Goal: Information Seeking & Learning: Learn about a topic

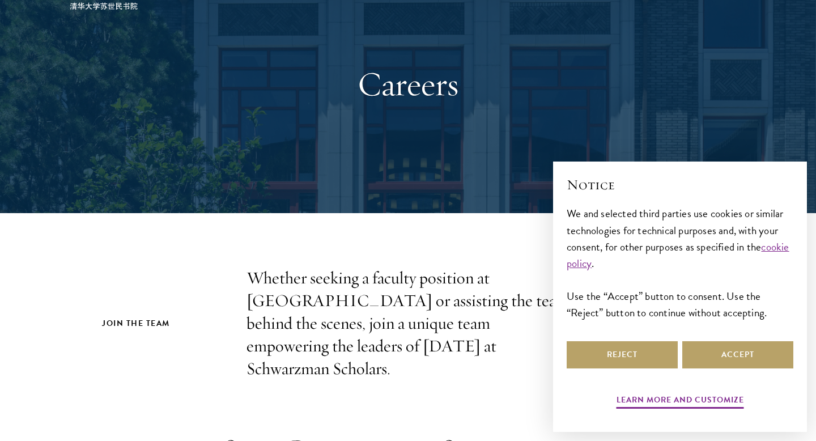
scroll to position [127, 0]
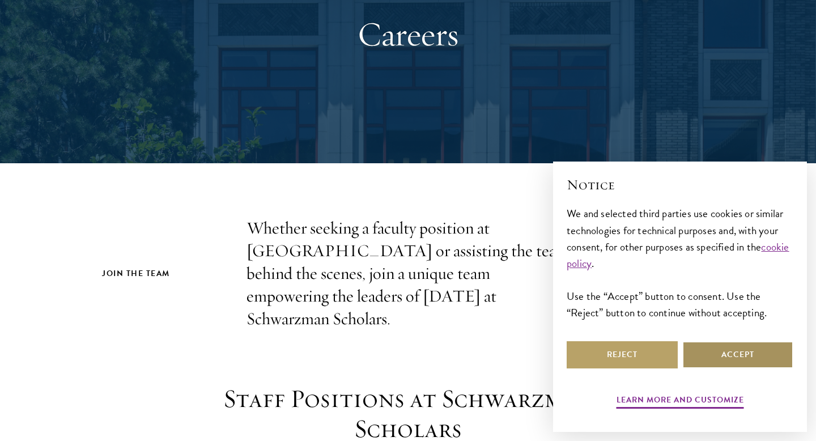
click at [733, 358] on button "Accept" at bounding box center [737, 354] width 111 height 27
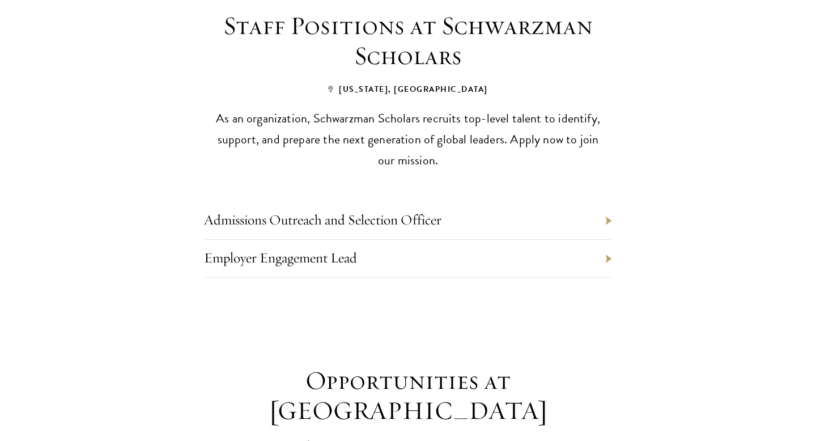
scroll to position [568, 0]
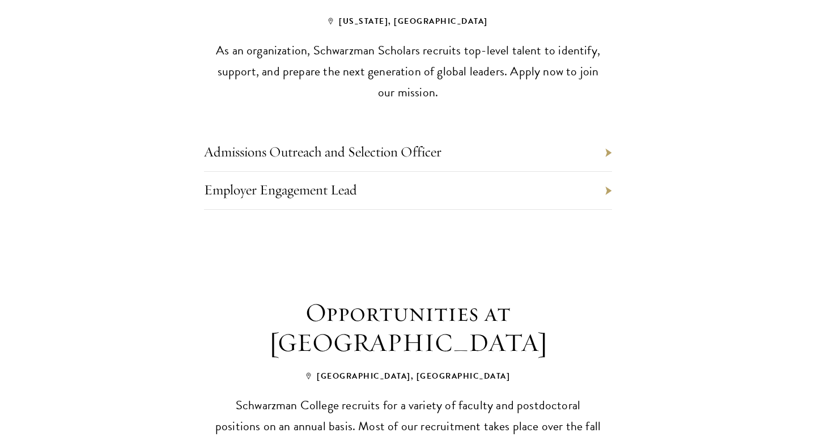
click at [606, 172] on li "Employer Engagement Lead" at bounding box center [408, 191] width 408 height 38
click at [592, 235] on main "Careers Join the Team Whether seeking a faculty position at Schwarzman College …" at bounding box center [408, 131] width 816 height 1336
click at [606, 172] on li "Employer Engagement Lead" at bounding box center [408, 191] width 408 height 38
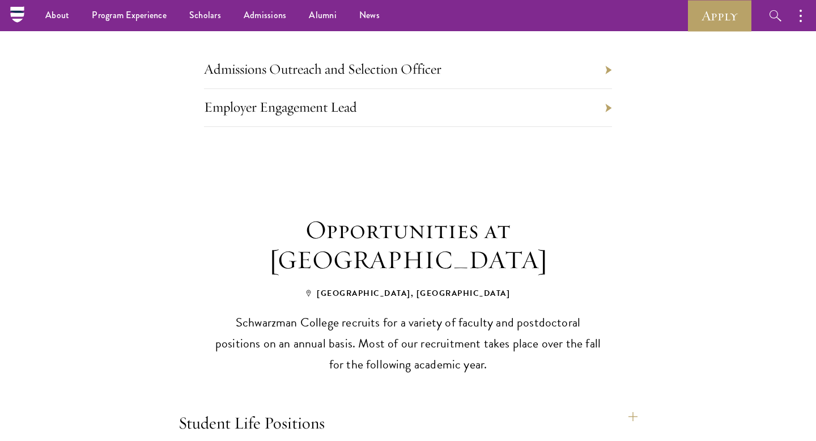
scroll to position [640, 0]
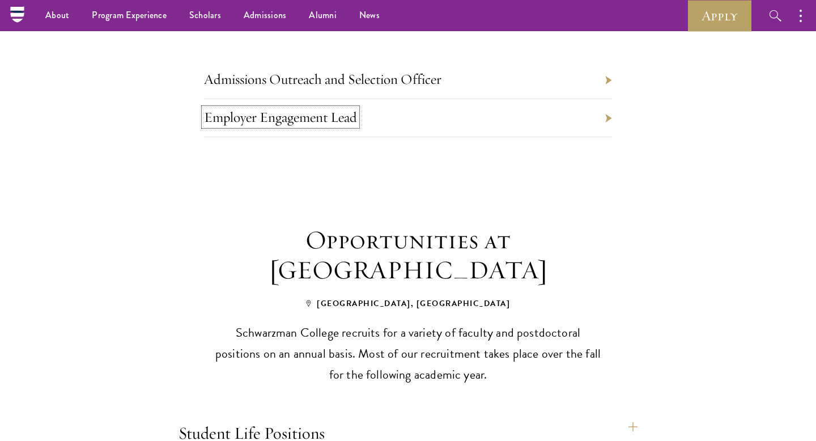
click at [336, 108] on link "Employer Engagement Lead" at bounding box center [280, 117] width 153 height 18
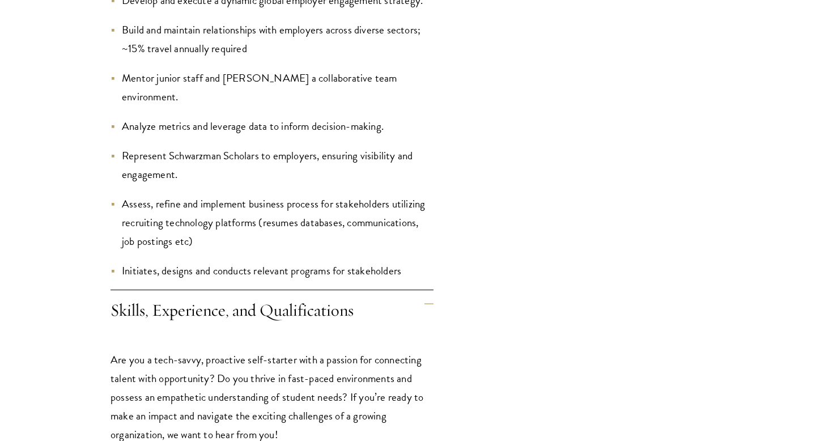
scroll to position [1246, 0]
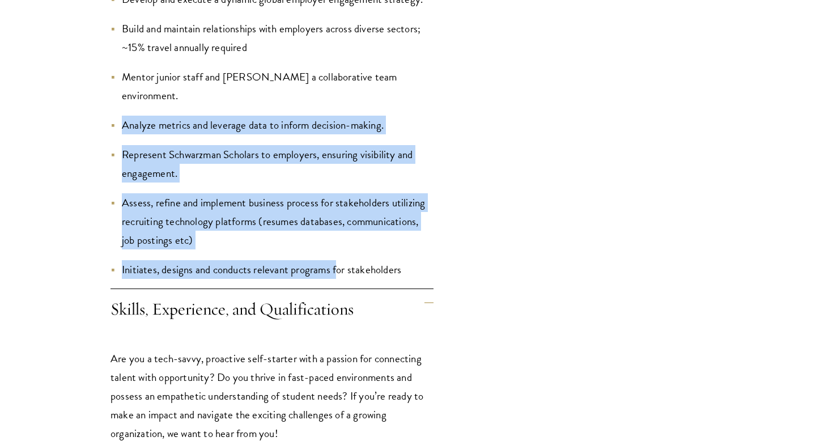
drag, startPoint x: 279, startPoint y: 88, endPoint x: 339, endPoint y: 254, distance: 176.9
click at [339, 254] on ul "Develop and execute a dynamic global employer engagement strategy. Build and ma…" at bounding box center [272, 134] width 323 height 289
click at [362, 220] on li "Assess, refine and implement business process for stakeholders utilizing recrui…" at bounding box center [272, 221] width 323 height 56
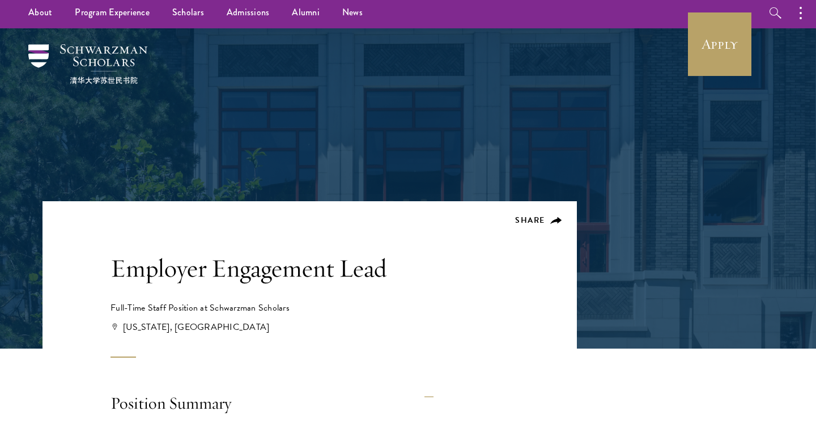
scroll to position [2, 0]
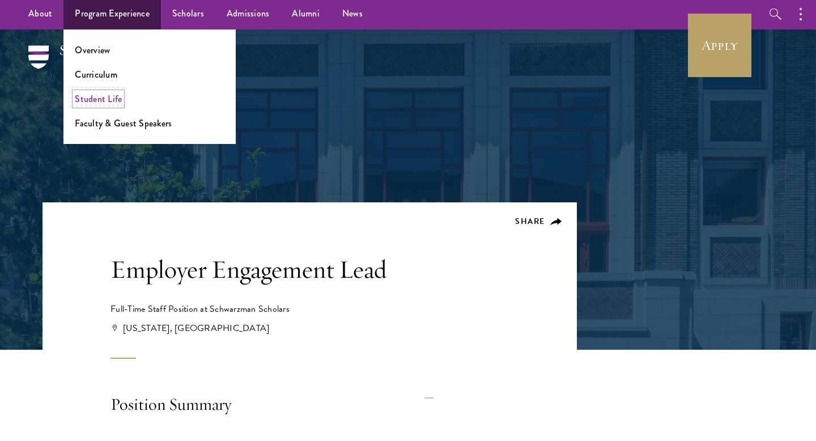
click at [105, 102] on link "Student Life" at bounding box center [98, 98] width 47 height 13
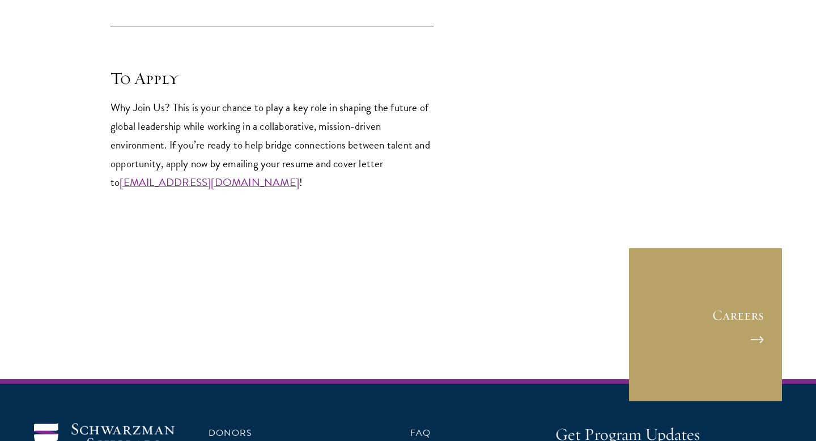
scroll to position [2015, 0]
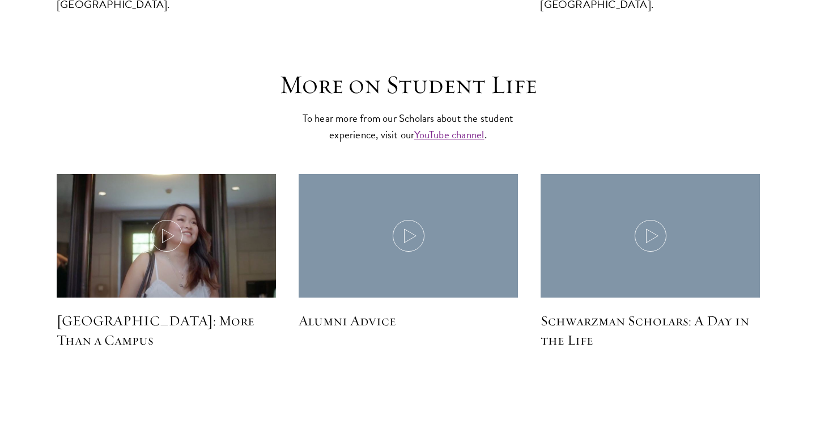
scroll to position [3436, 0]
